Goal: Check status: Check status

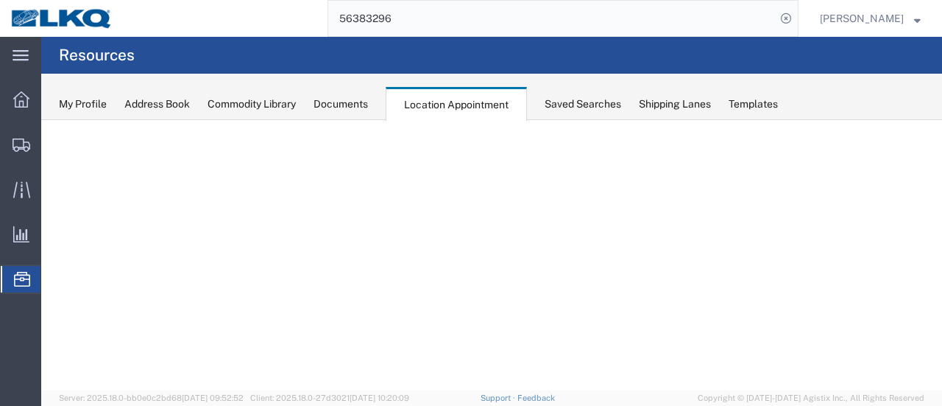
select select "28716"
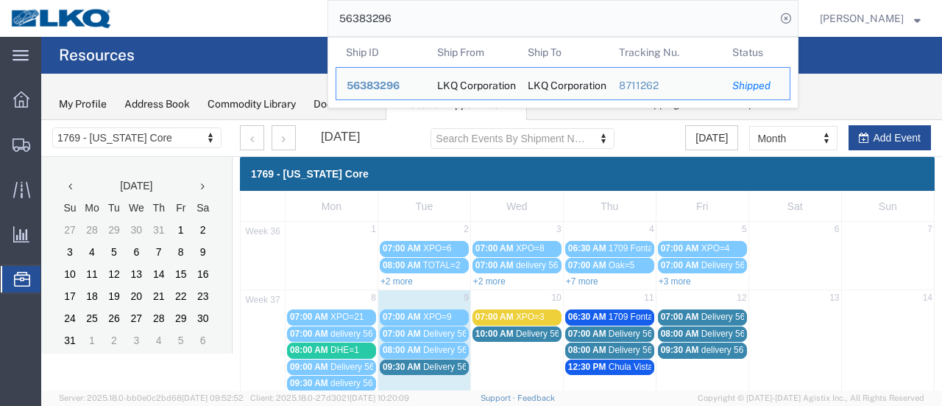
scroll to position [94, 0]
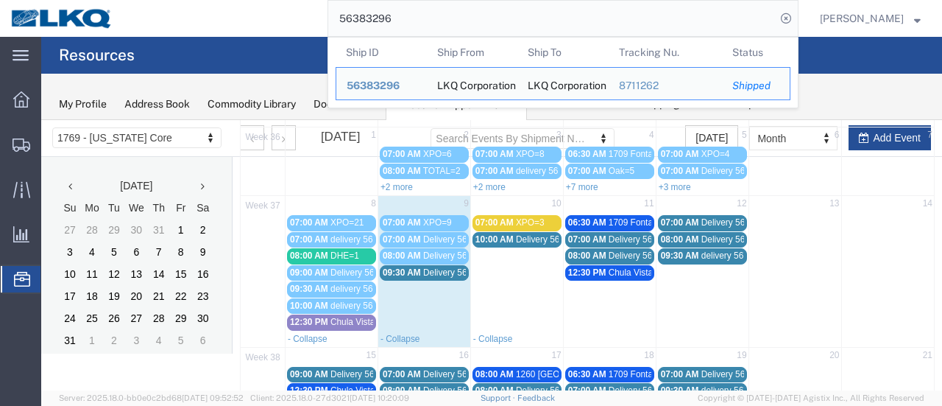
drag, startPoint x: 302, startPoint y: 7, endPoint x: 239, endPoint y: 9, distance: 63.4
click at [250, 8] on div "56383296 Ship ID Ship From Ship To Tracking Nu. Status Ship ID 56383296 Ship Fr…" at bounding box center [461, 18] width 675 height 37
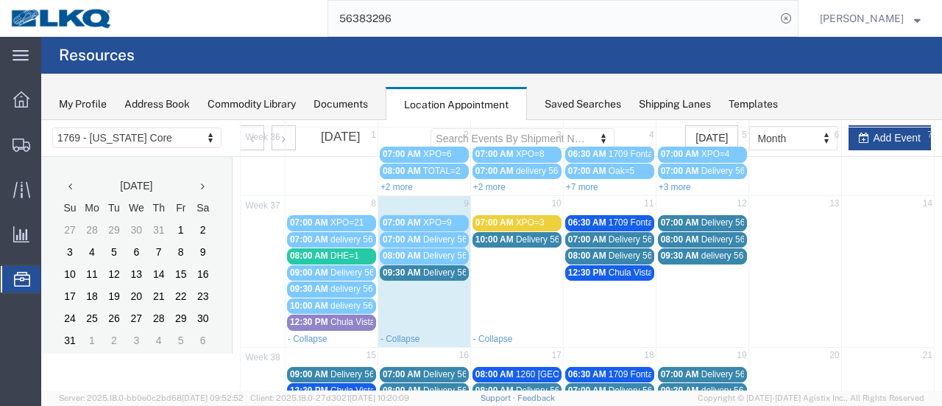
paste input "761649"
type input "56761649"
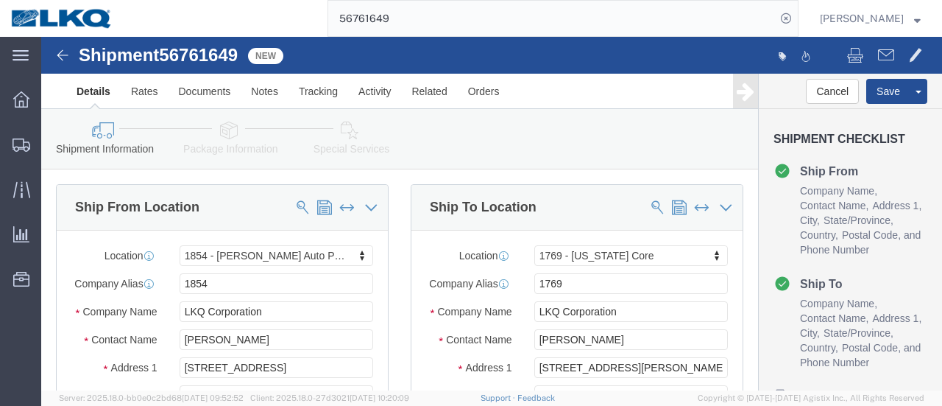
select select "28719"
select select "28716"
click at [0, 0] on span "Location Appointment" at bounding box center [0, 0] width 0 height 0
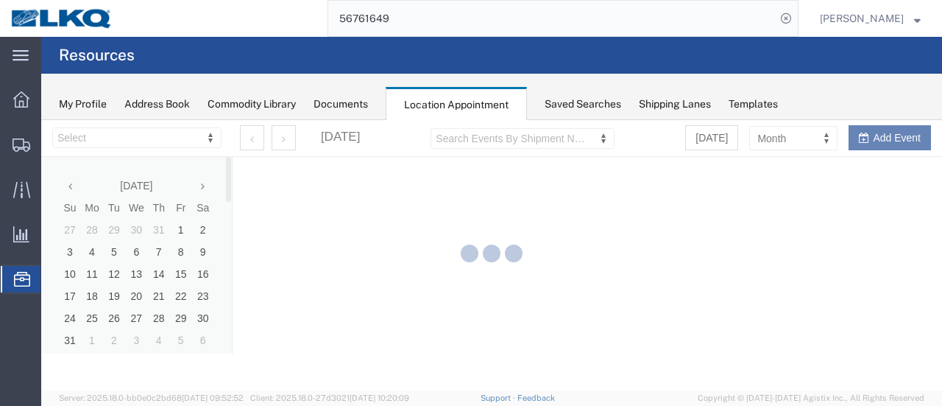
select select "28716"
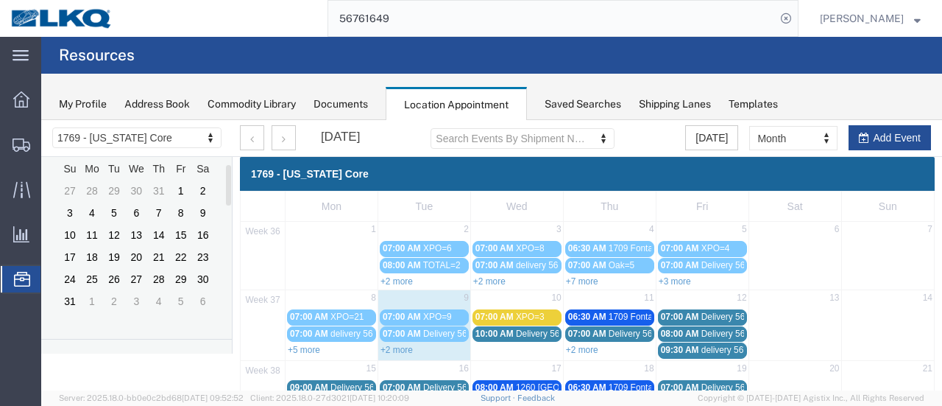
scroll to position [74, 0]
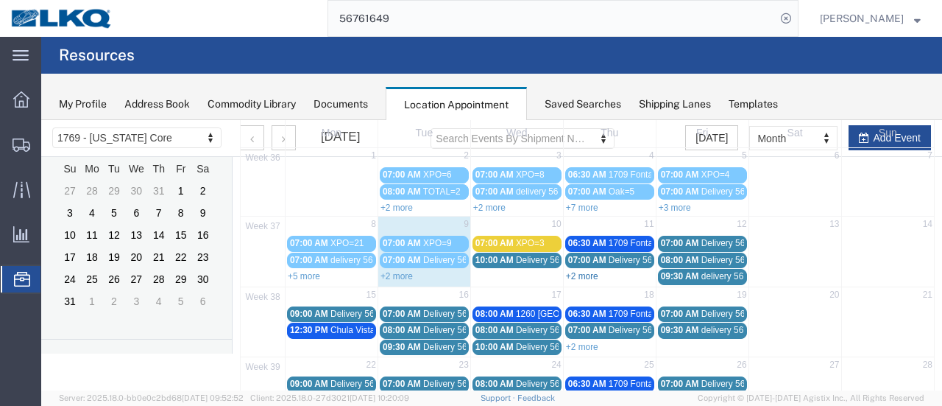
click at [571, 272] on link "+2 more" at bounding box center [582, 276] width 32 height 10
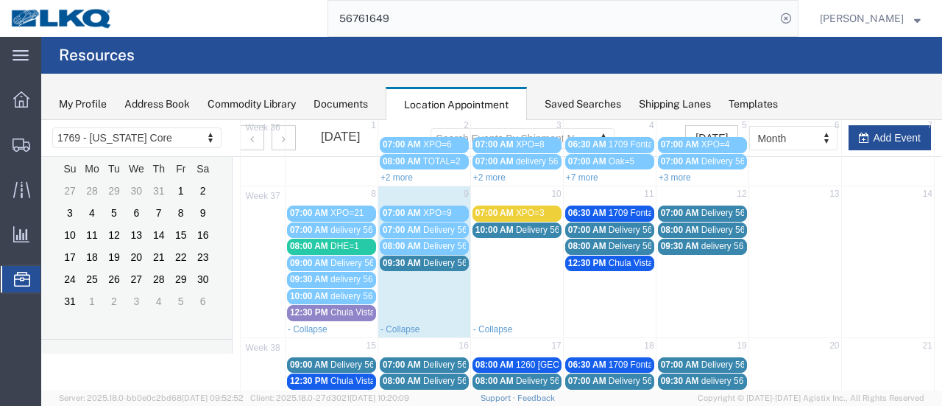
scroll to position [147, 0]
